Goal: Complete application form: Complete application form

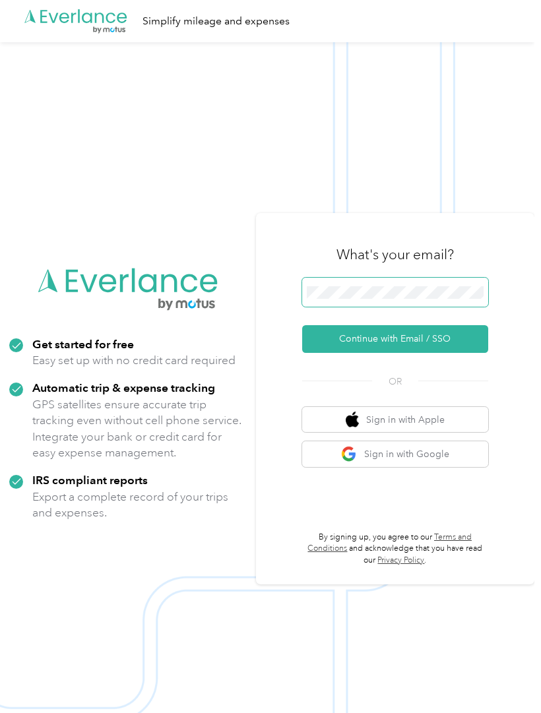
click at [401, 353] on button "Continue with Email / SSO" at bounding box center [395, 339] width 186 height 28
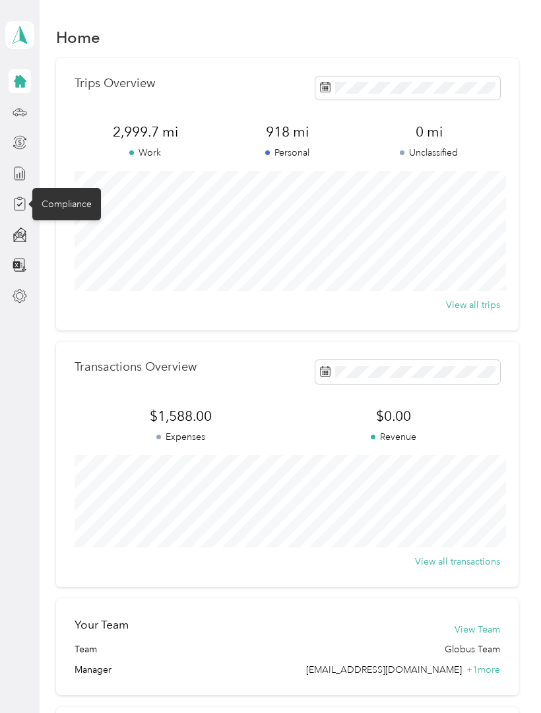
click at [66, 202] on div "Compliance" at bounding box center [66, 204] width 69 height 32
click at [25, 204] on icon at bounding box center [20, 204] width 11 height 12
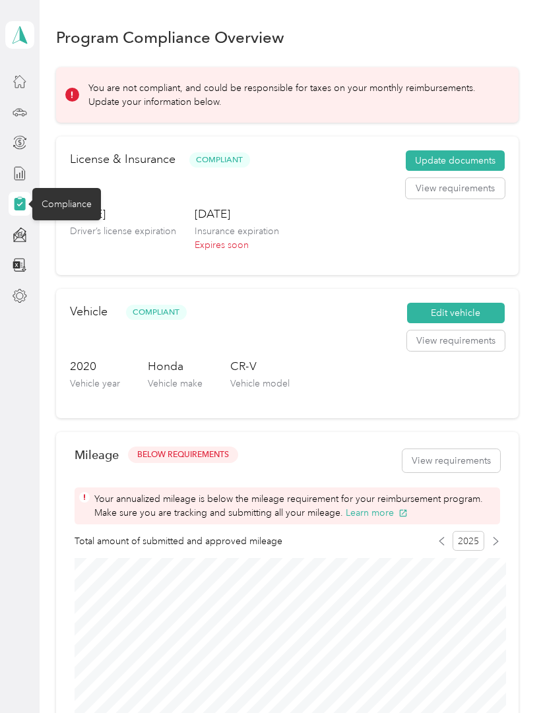
click at [475, 167] on button "Update documents" at bounding box center [454, 160] width 99 height 21
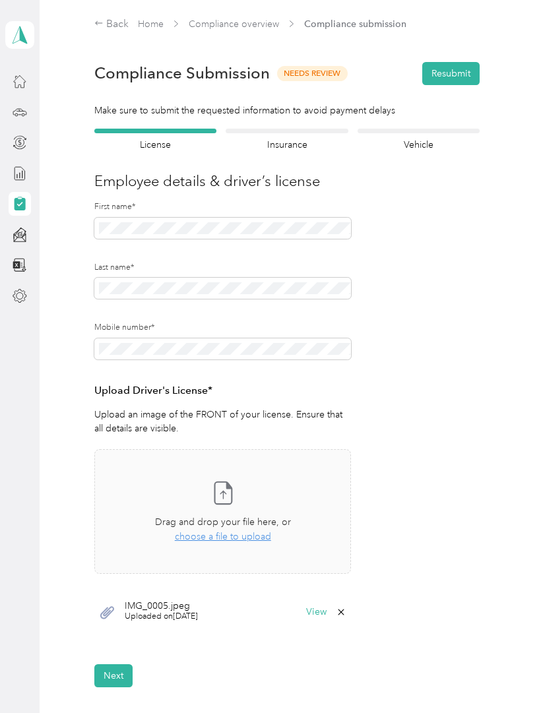
click at [233, 502] on icon at bounding box center [223, 492] width 26 height 26
click at [222, 506] on div "Take a photo or choose a photo from your library Drag and drop your file here, …" at bounding box center [222, 511] width 234 height 102
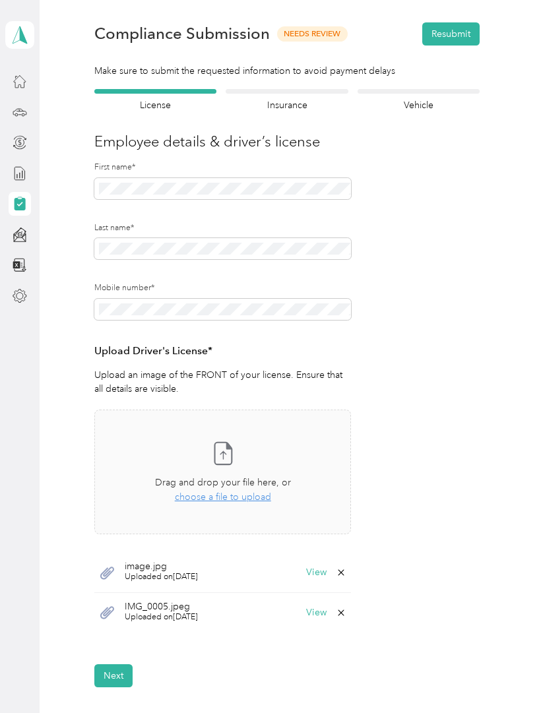
scroll to position [52, 0]
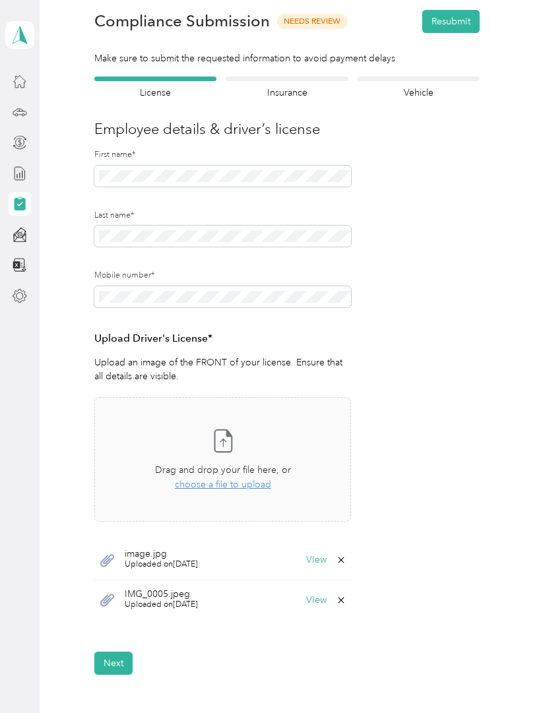
click at [116, 665] on button "Next" at bounding box center [113, 662] width 38 height 23
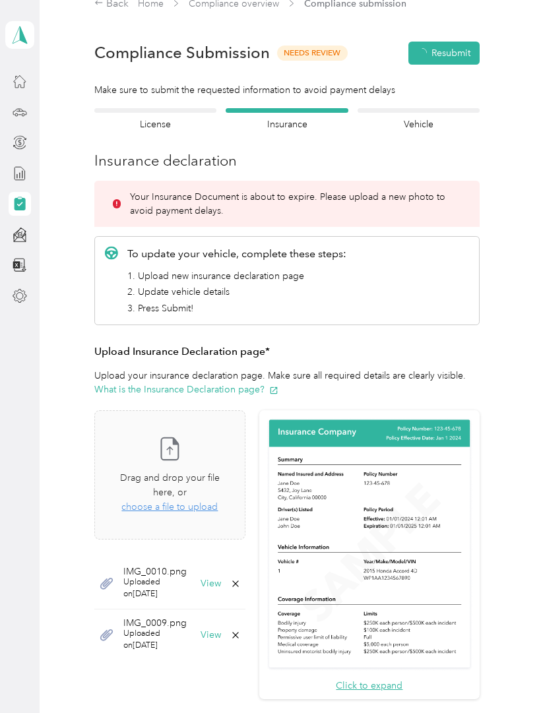
scroll to position [16, 0]
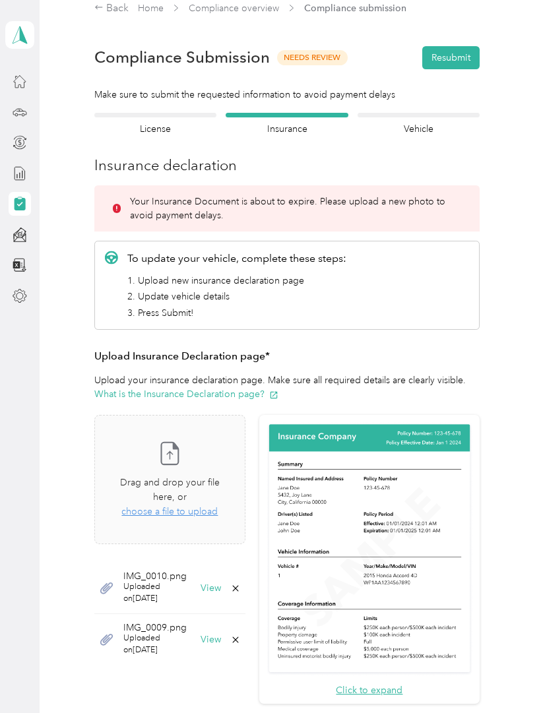
click at [194, 470] on div "Take a photo or choose a photo from your library Drag and drop your file here, …" at bounding box center [169, 479] width 129 height 107
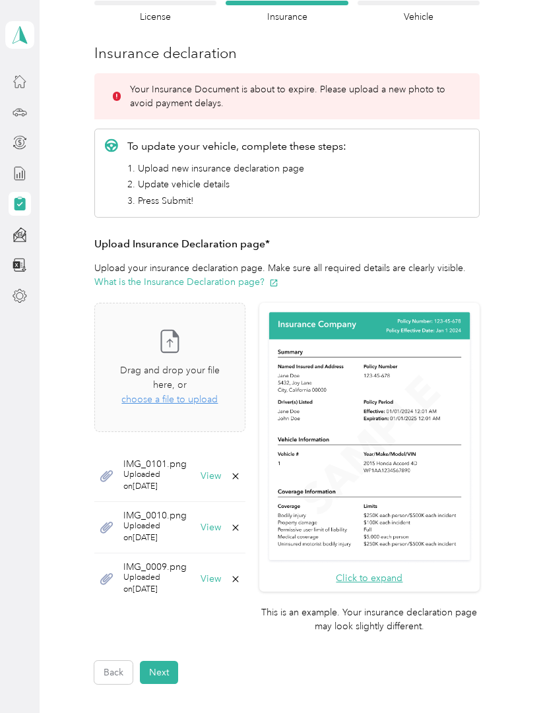
scroll to position [138, 0]
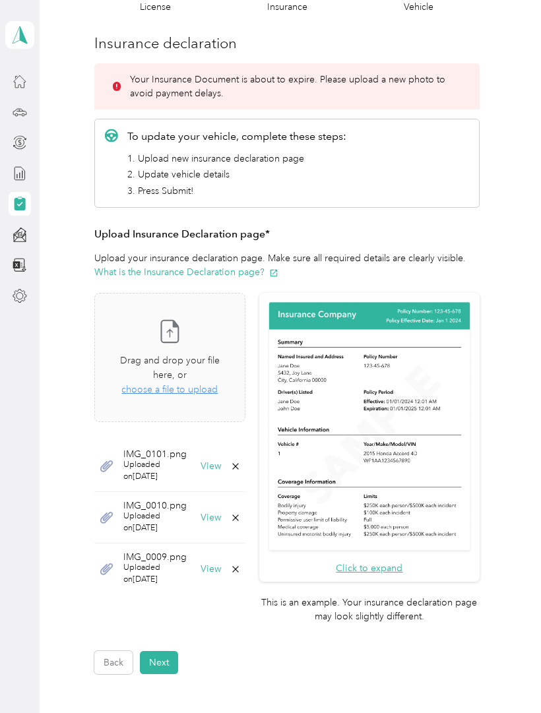
click at [167, 651] on button "Next" at bounding box center [159, 662] width 38 height 23
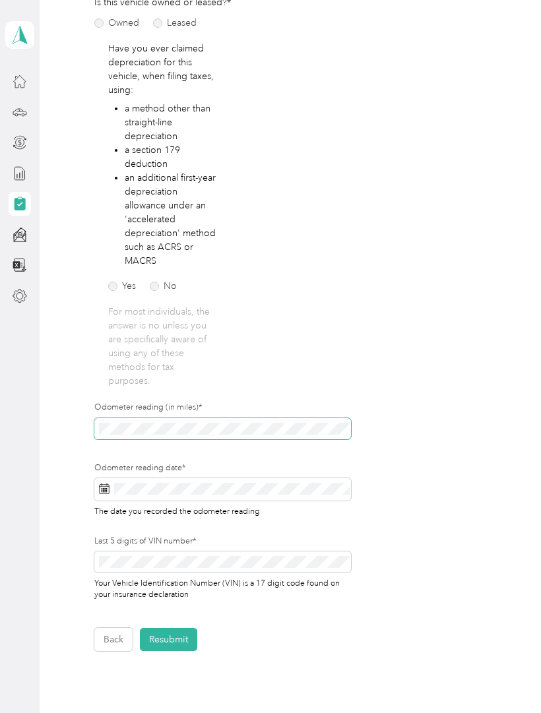
scroll to position [206, 0]
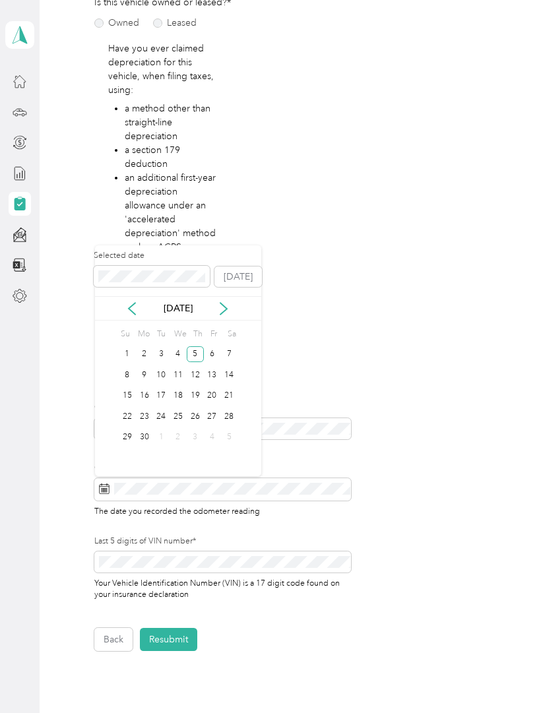
click at [196, 353] on div "5" at bounding box center [195, 354] width 17 height 16
click at [223, 310] on icon at bounding box center [223, 309] width 7 height 12
click at [227, 312] on icon at bounding box center [223, 308] width 13 height 13
click at [221, 309] on icon at bounding box center [223, 308] width 13 height 13
click at [223, 312] on icon at bounding box center [223, 308] width 13 height 13
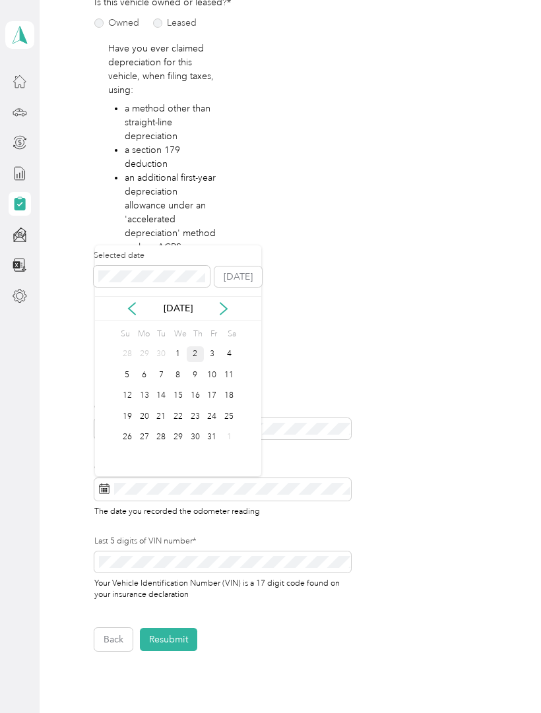
click at [194, 351] on div "2" at bounding box center [195, 354] width 17 height 16
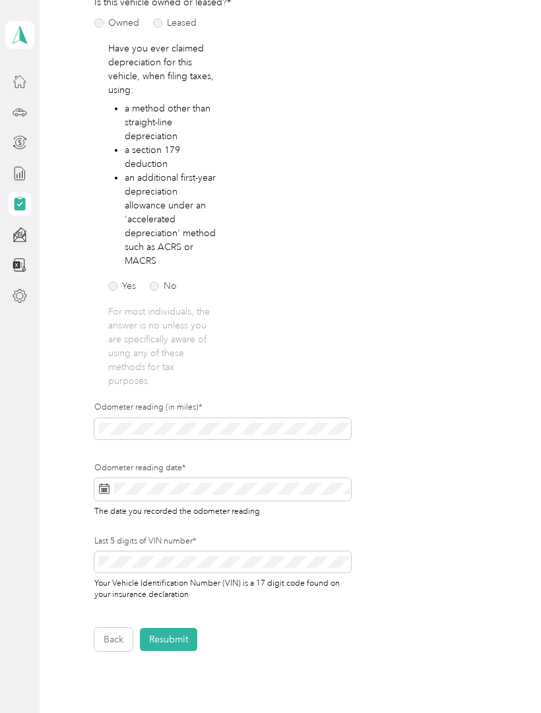
click at [173, 640] on button "Resubmit" at bounding box center [168, 639] width 57 height 23
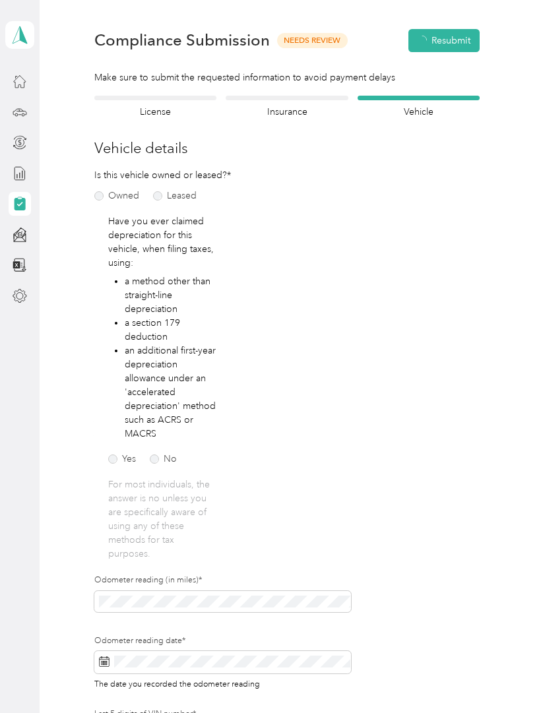
scroll to position [16, 0]
